Goal: Information Seeking & Learning: Learn about a topic

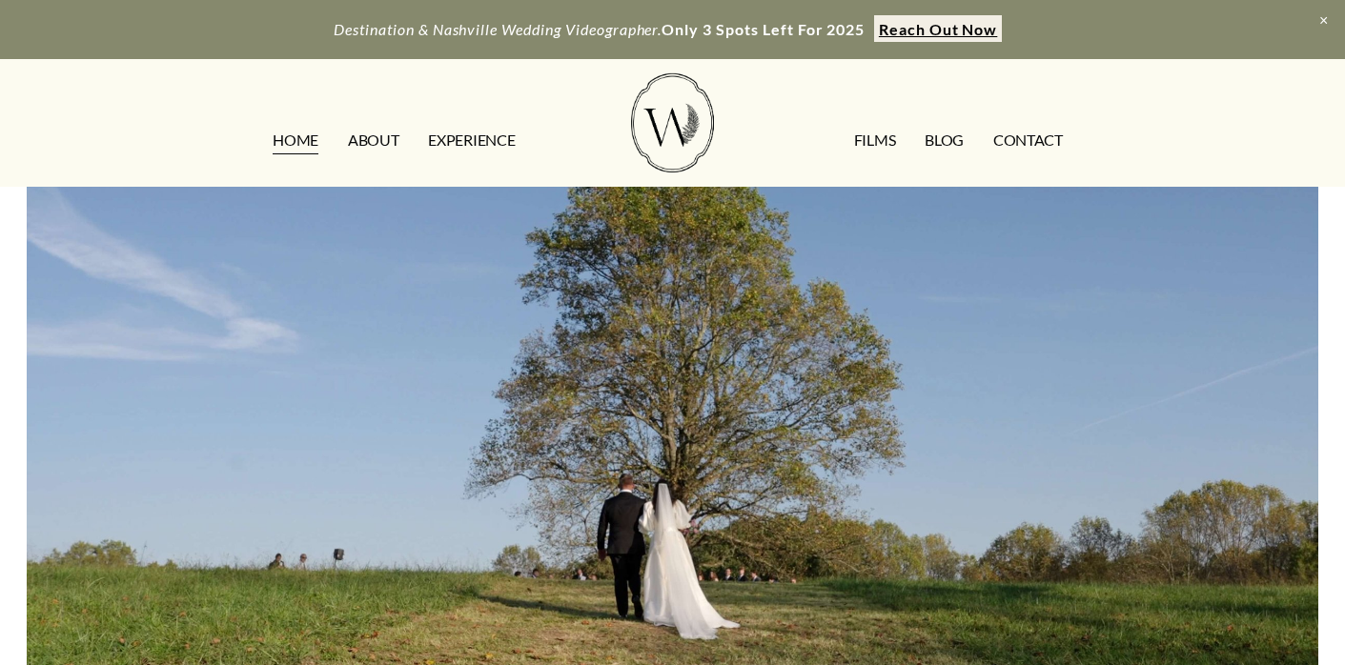
scroll to position [50, 0]
click at [873, 146] on link "FILMS" at bounding box center [874, 141] width 41 height 31
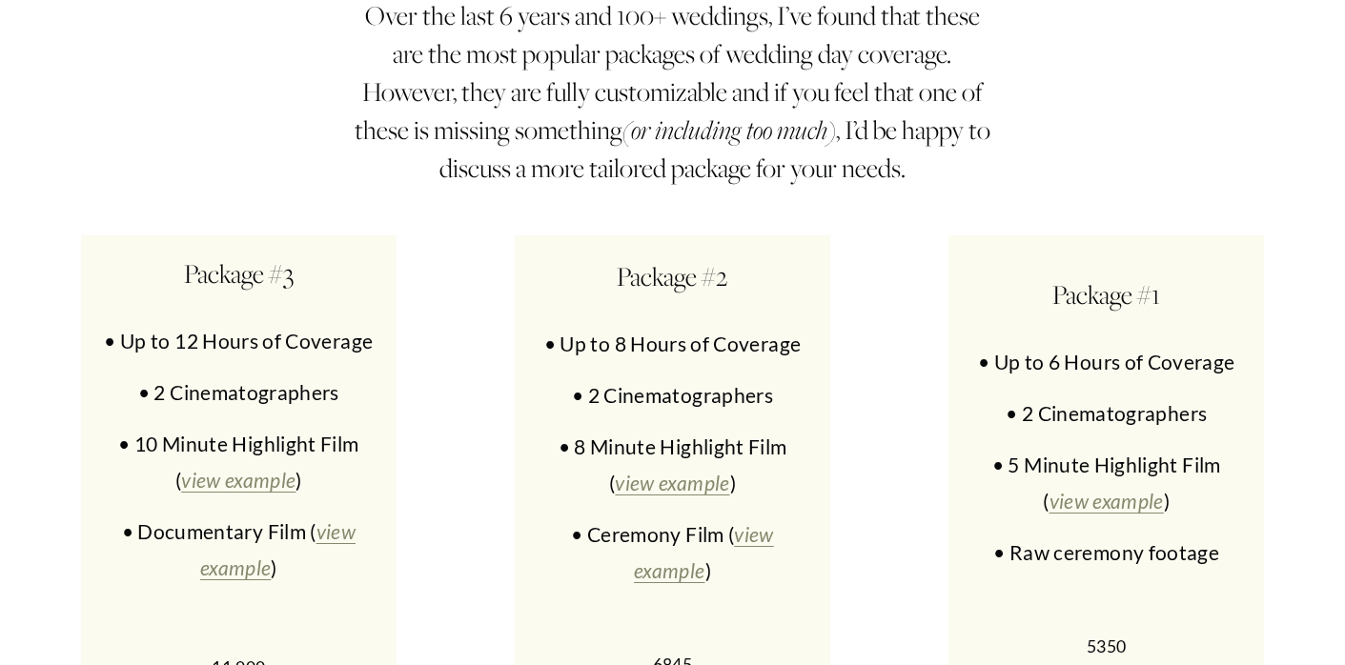
scroll to position [8587, 0]
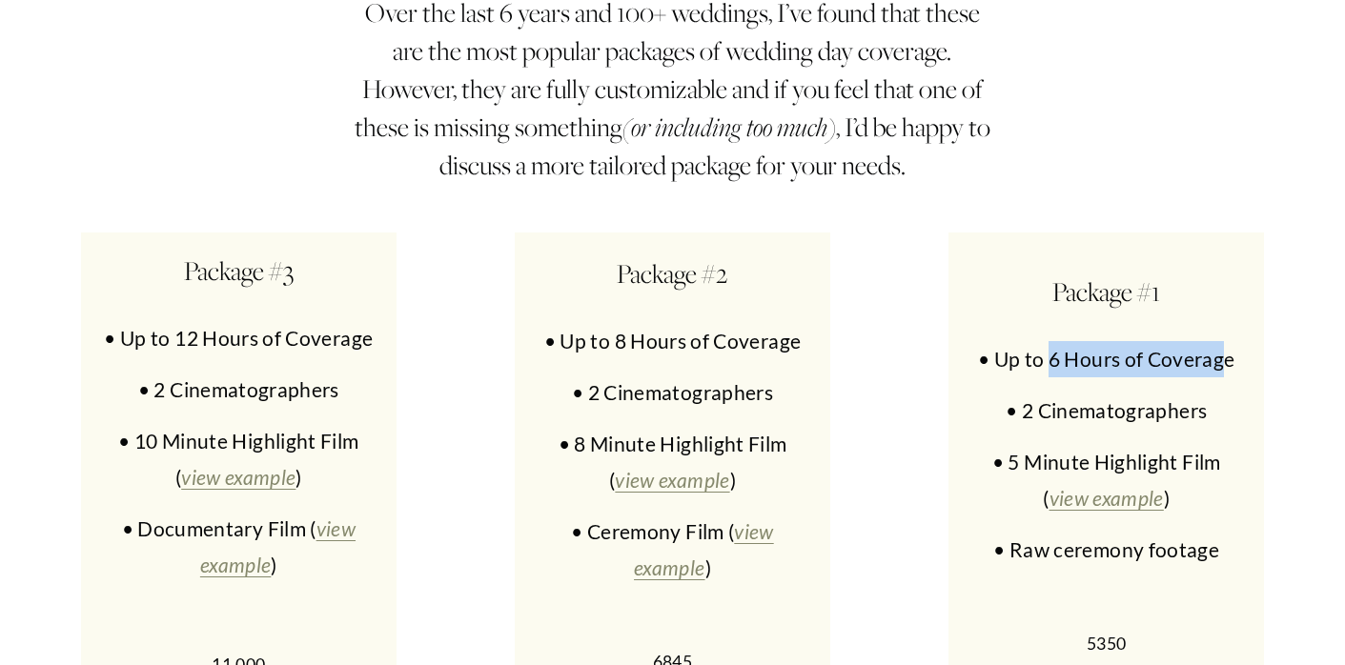
drag, startPoint x: 1051, startPoint y: 228, endPoint x: 1226, endPoint y: 229, distance: 175.4
click at [1226, 341] on p "• Up to 6 Hours of Coverage" at bounding box center [1106, 359] width 277 height 36
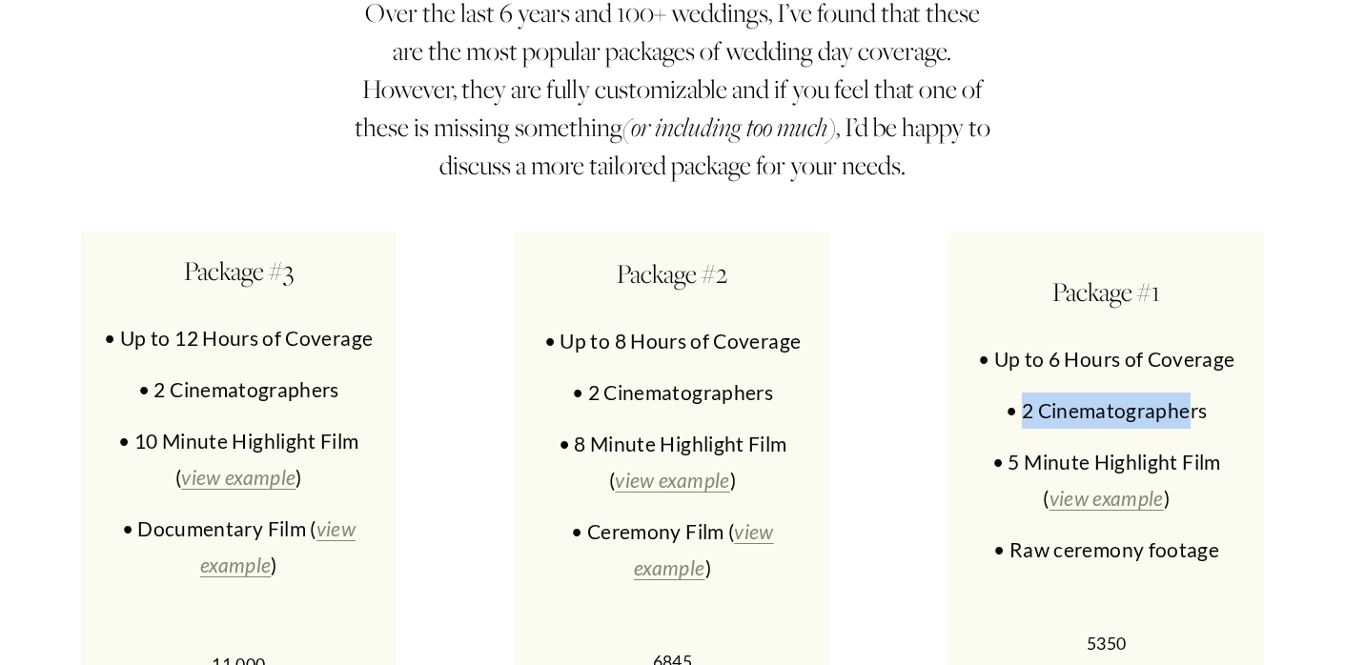
drag, startPoint x: 1021, startPoint y: 275, endPoint x: 1187, endPoint y: 296, distance: 167.2
click at [1187, 393] on p "• 2 Cinematographers" at bounding box center [1106, 411] width 277 height 36
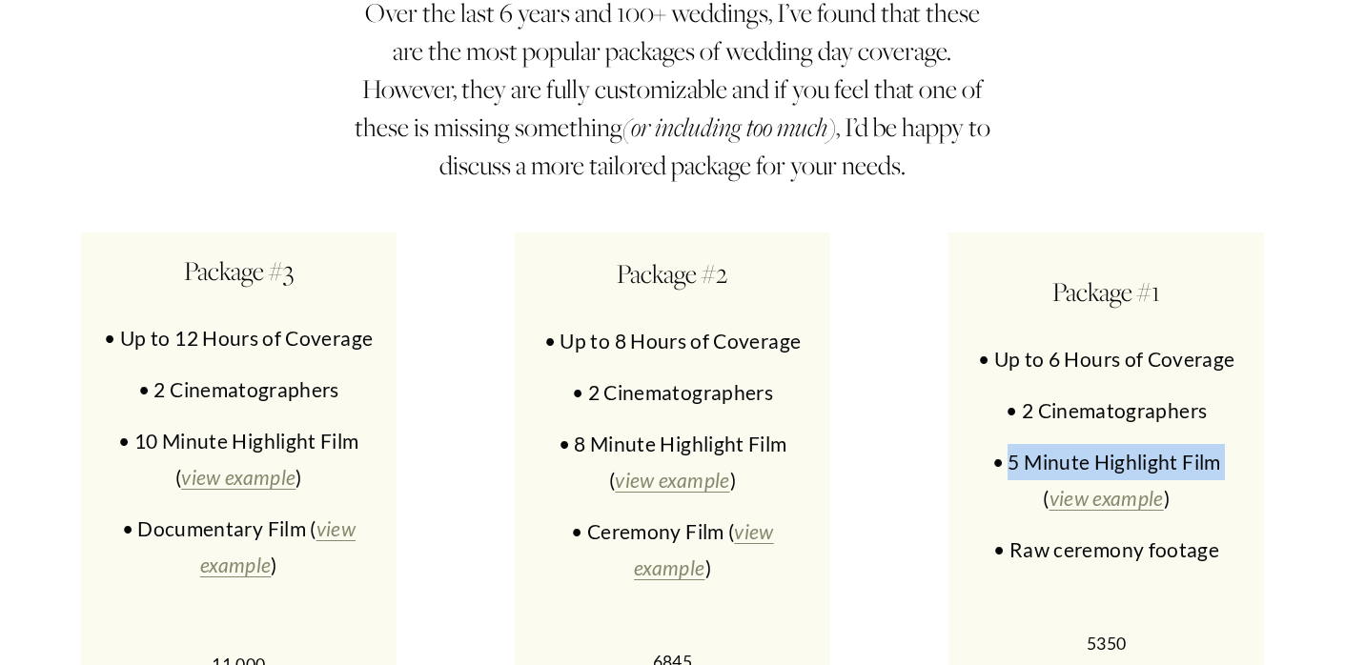
drag, startPoint x: 1011, startPoint y: 335, endPoint x: 1258, endPoint y: 341, distance: 247.0
click at [1258, 343] on div "Package #1 • Up to 6 Hours of Coverage • 2 Cinematographers • 5 Minute Highligh…" at bounding box center [1106, 466] width 315 height 466
click at [1235, 444] on p "• 5 Minute Highlight Film ( view example )" at bounding box center [1106, 480] width 277 height 72
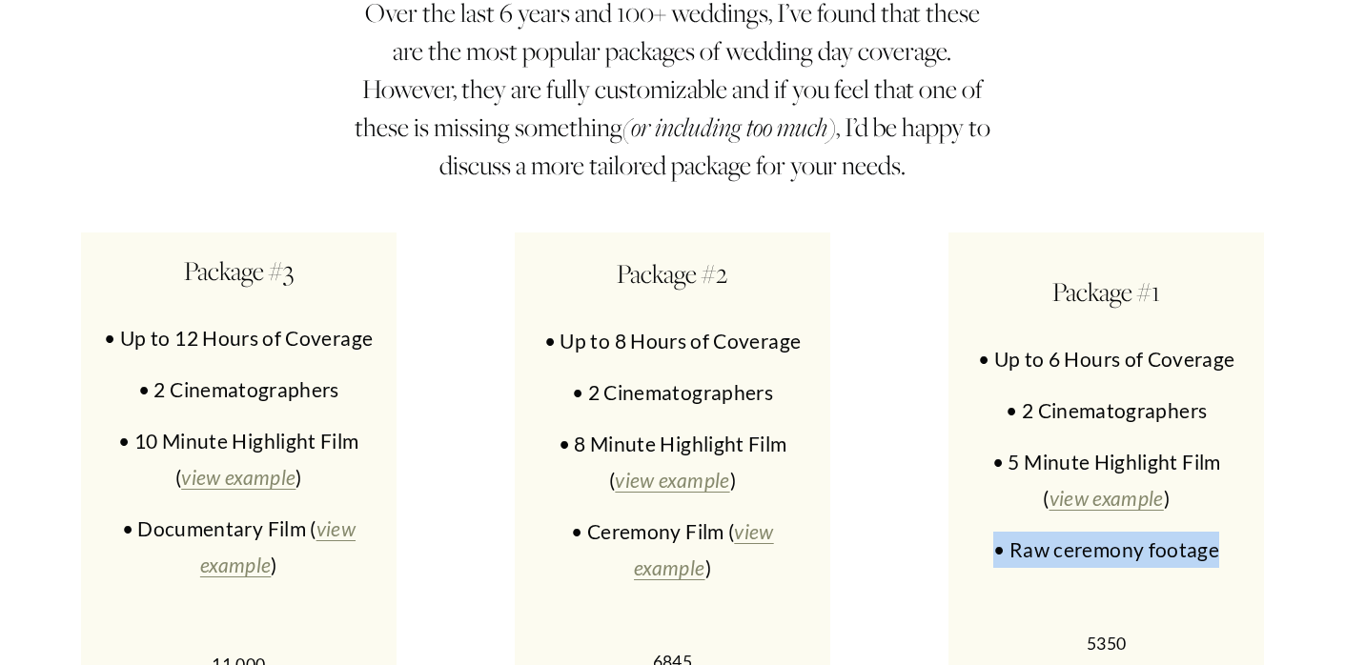
drag, startPoint x: 1216, startPoint y: 417, endPoint x: 989, endPoint y: 420, distance: 226.9
click at [989, 532] on p "• Raw ceremony footage" at bounding box center [1106, 550] width 277 height 36
click at [986, 436] on div "Package #1 • Up to 6 Hours of Coverage • 2 Cinematographers • 5 Minute Highligh…" at bounding box center [1106, 466] width 277 height 386
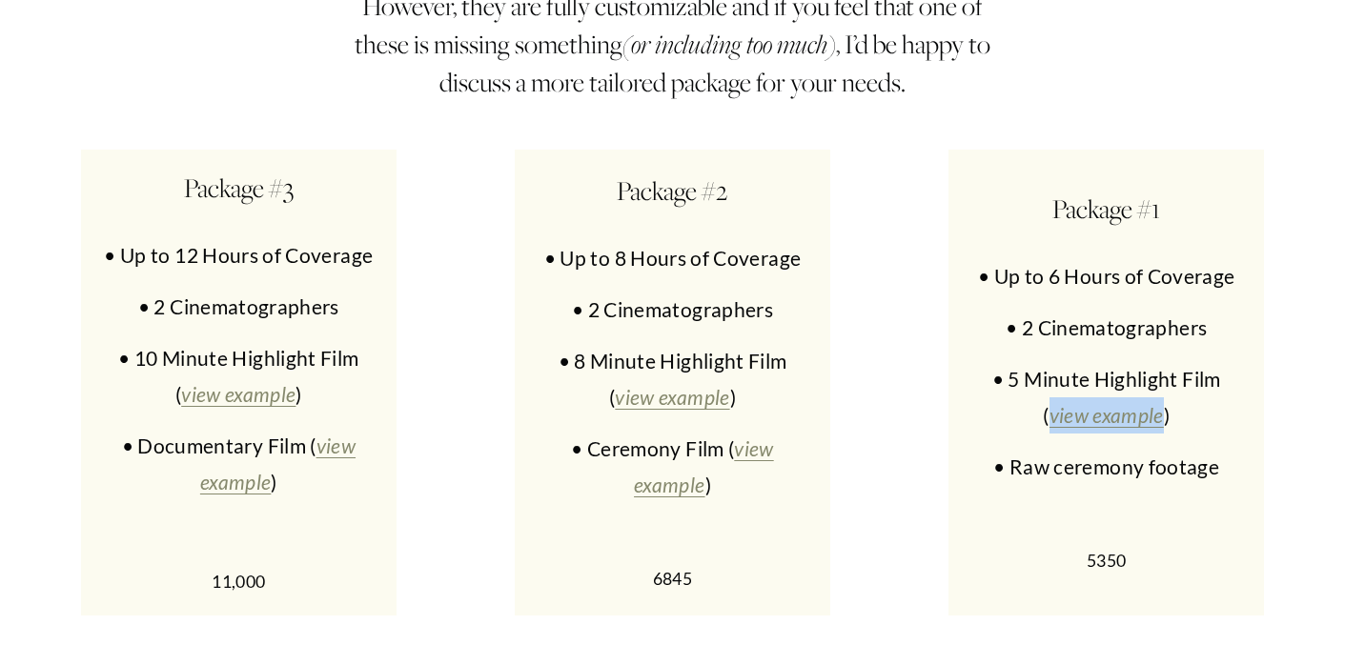
scroll to position [8655, 0]
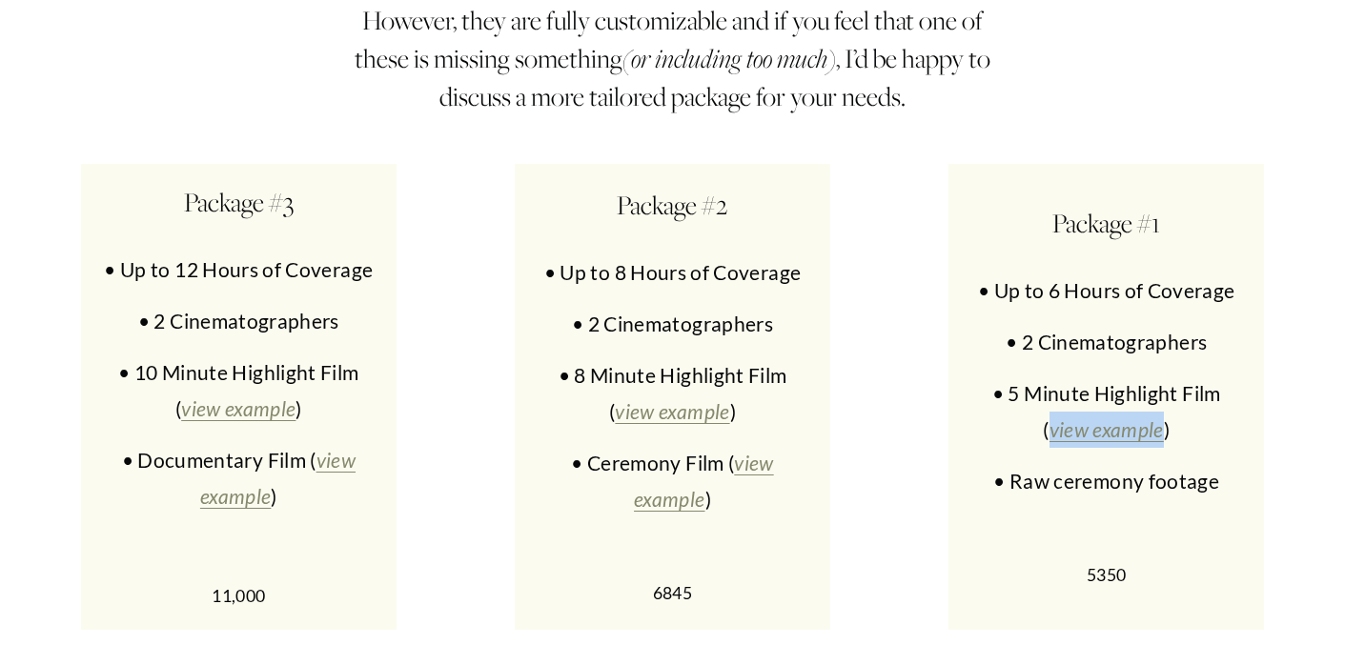
click at [686, 451] on em "view example" at bounding box center [704, 481] width 140 height 60
click at [646, 399] on em "view example" at bounding box center [672, 411] width 114 height 24
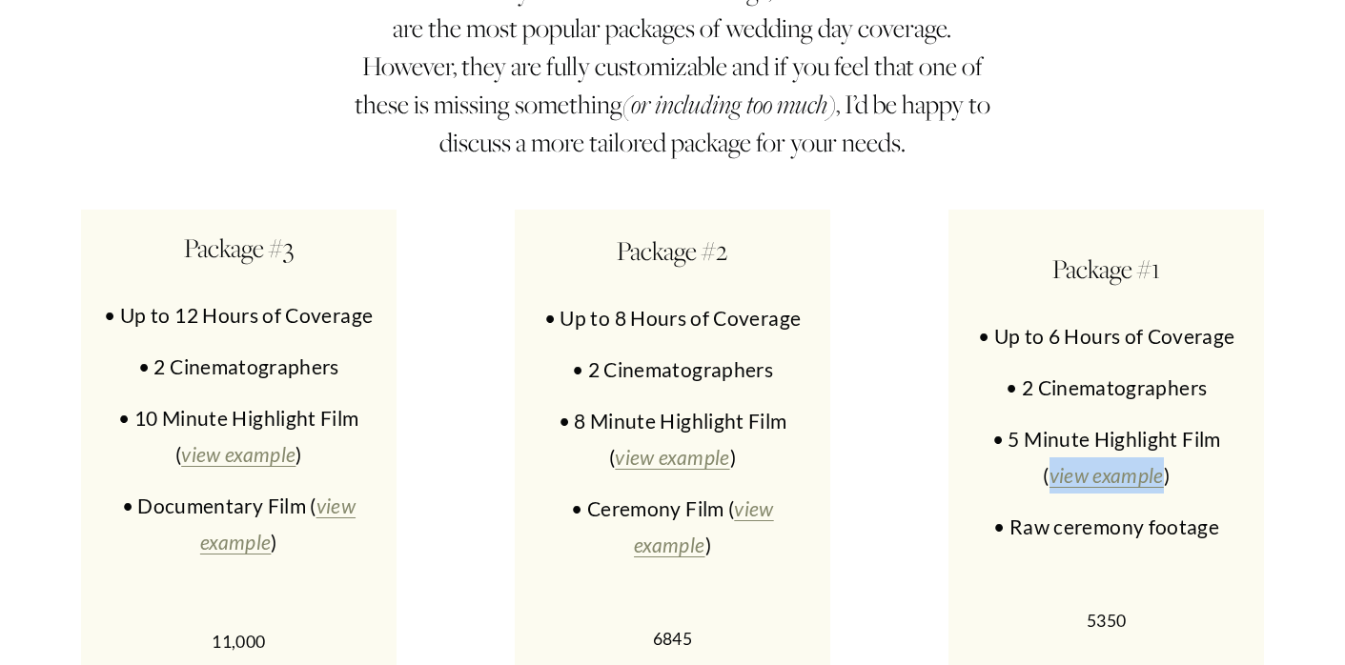
scroll to position [8606, 0]
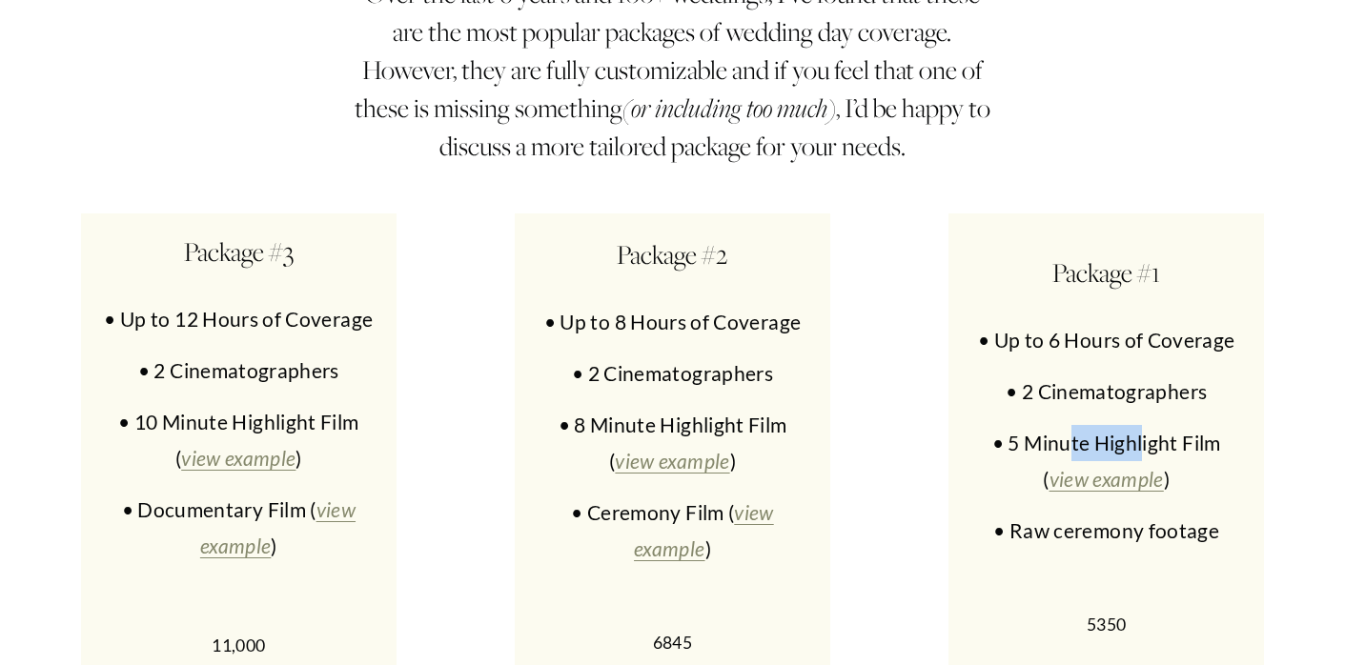
drag, startPoint x: 1074, startPoint y: 326, endPoint x: 1144, endPoint y: 329, distance: 70.6
click at [1144, 425] on p "• 5 Minute Highlight Film ( view example )" at bounding box center [1106, 461] width 277 height 72
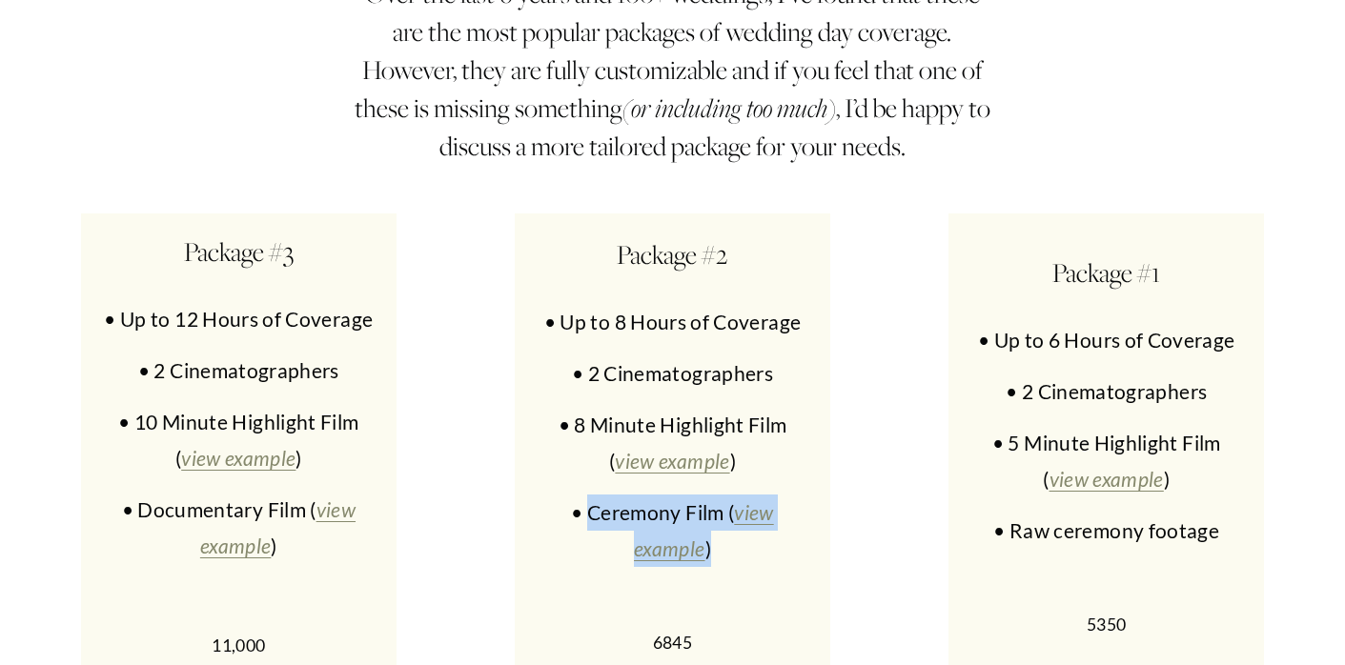
drag, startPoint x: 701, startPoint y: 440, endPoint x: 585, endPoint y: 377, distance: 131.4
click at [585, 377] on div "Package #2 • Up to 8 Hours of Coverage • 2 Cinematographers • 8 Minute Highligh…" at bounding box center [672, 446] width 277 height 422
click at [727, 495] on p "• Ceremony Film ( view example )" at bounding box center [672, 531] width 277 height 72
drag, startPoint x: 727, startPoint y: 412, endPoint x: 594, endPoint y: 375, distance: 138.6
click at [594, 495] on p "• Ceremony Film ( view example )" at bounding box center [672, 531] width 277 height 72
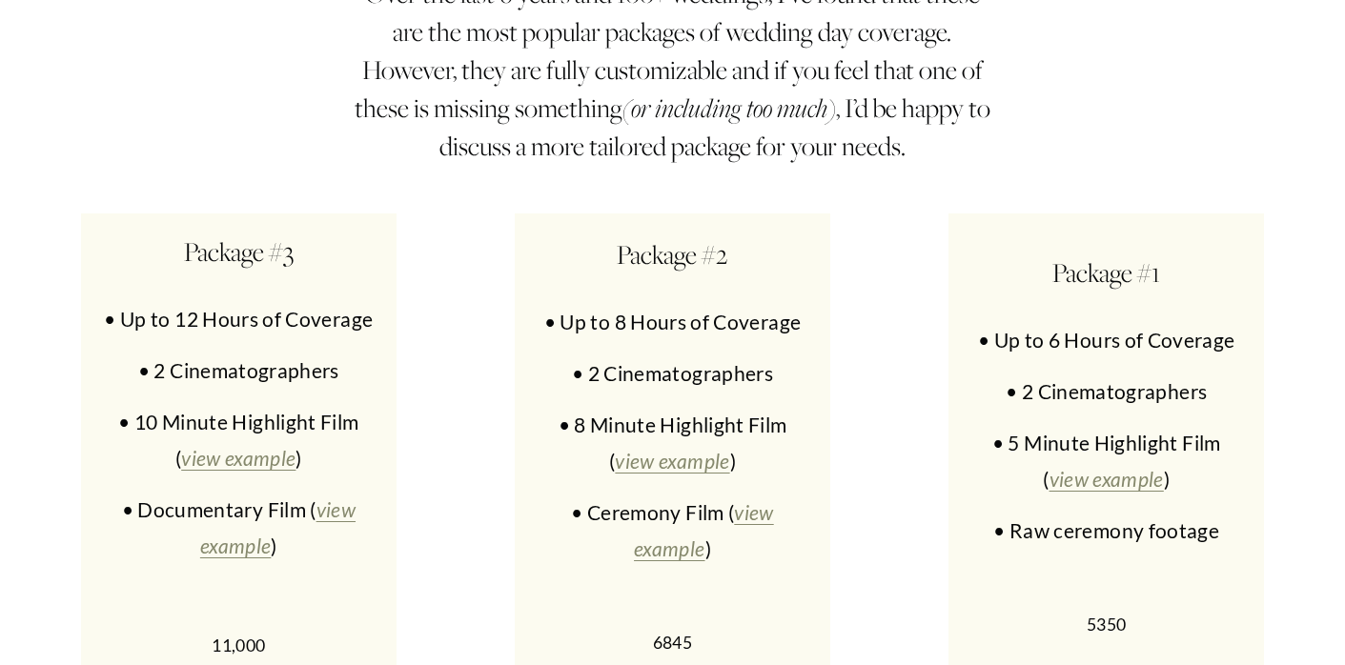
click at [584, 495] on p "• Ceremony Film ( view example )" at bounding box center [672, 531] width 277 height 72
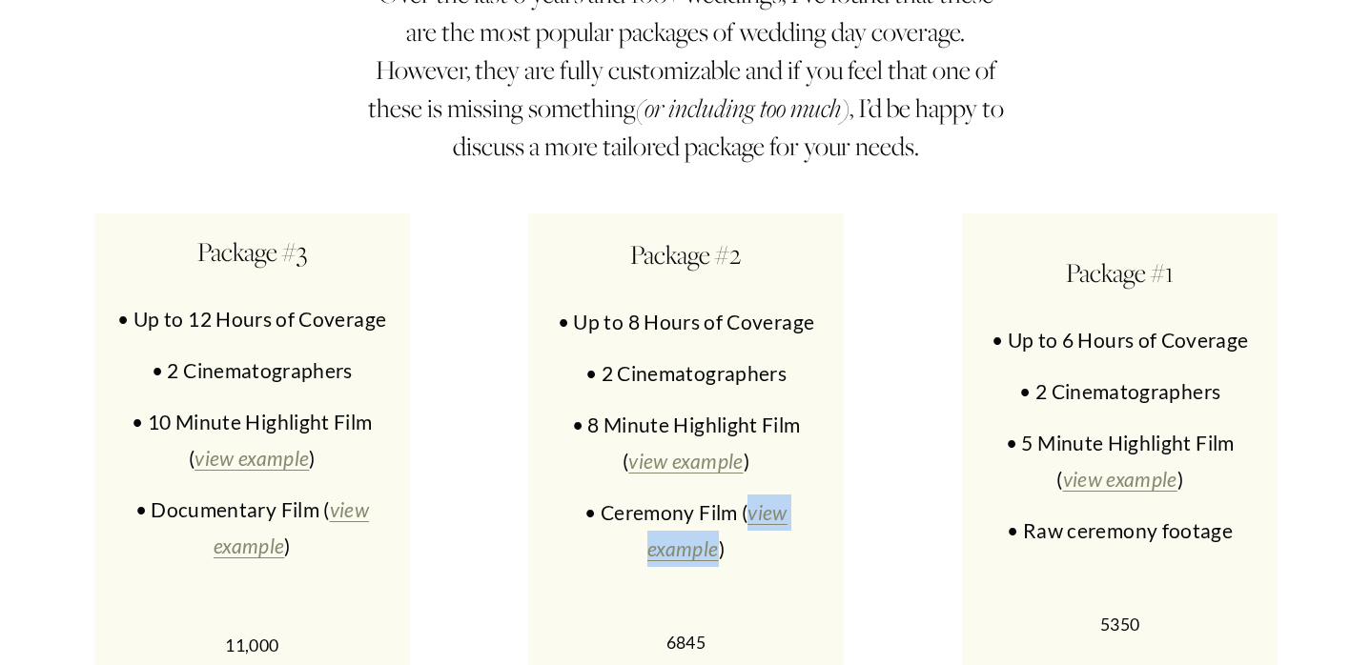
scroll to position [8584, 0]
